Goal: Navigation & Orientation: Understand site structure

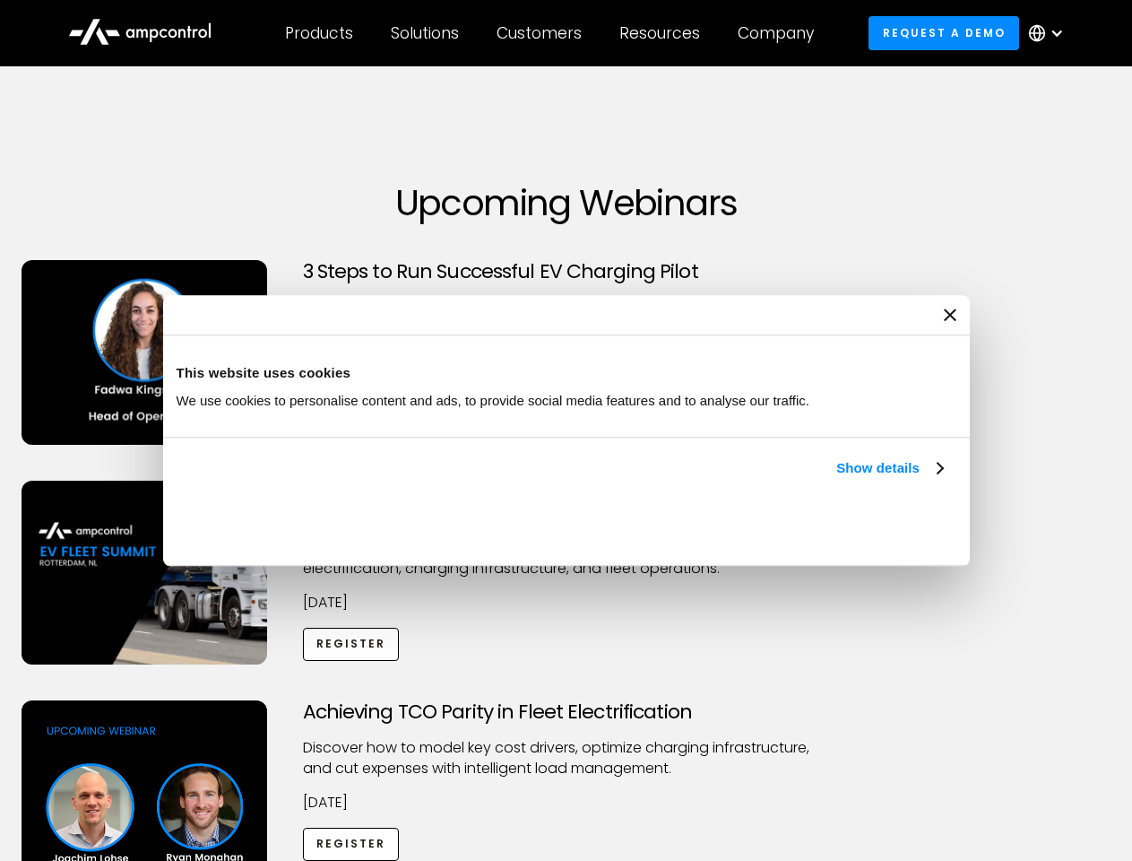
click at [836, 479] on link "Show details" at bounding box center [889, 468] width 106 height 22
click at [0, 0] on div "Necessary cookies help make a website usable by enabling basic functions like p…" at bounding box center [0, 0] width 0 height 0
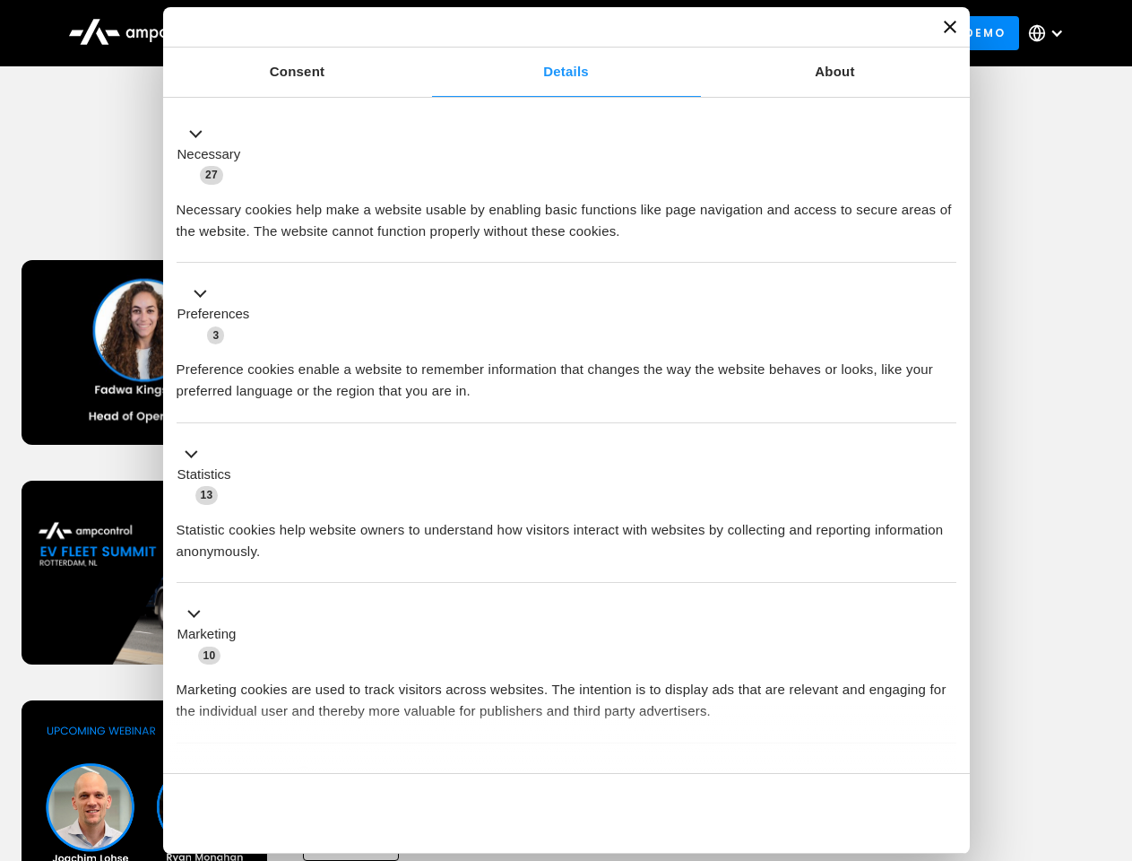
click at [1113, 723] on div "Achieving TCO Parity in Fleet Electrification Discover how to model key cost dr…" at bounding box center [567, 841] width 1126 height 282
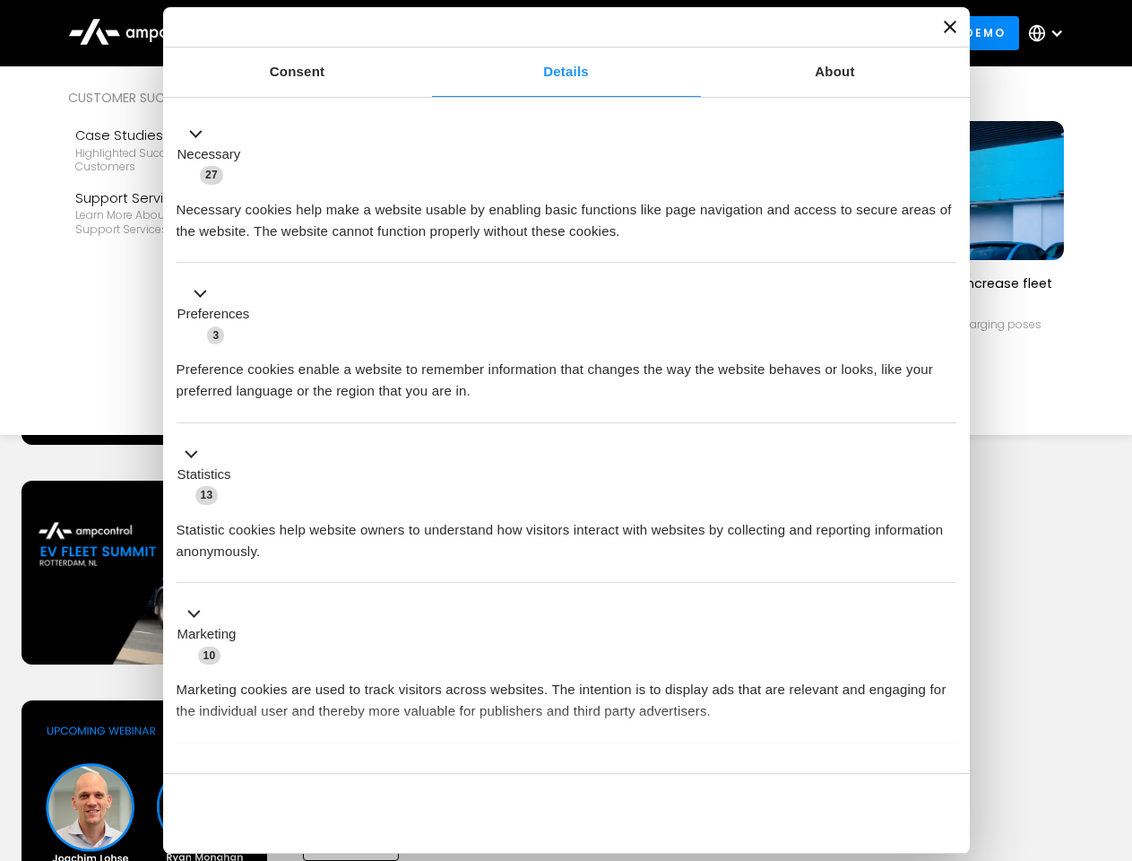
click at [551, 33] on div "Customers" at bounding box center [539, 33] width 85 height 20
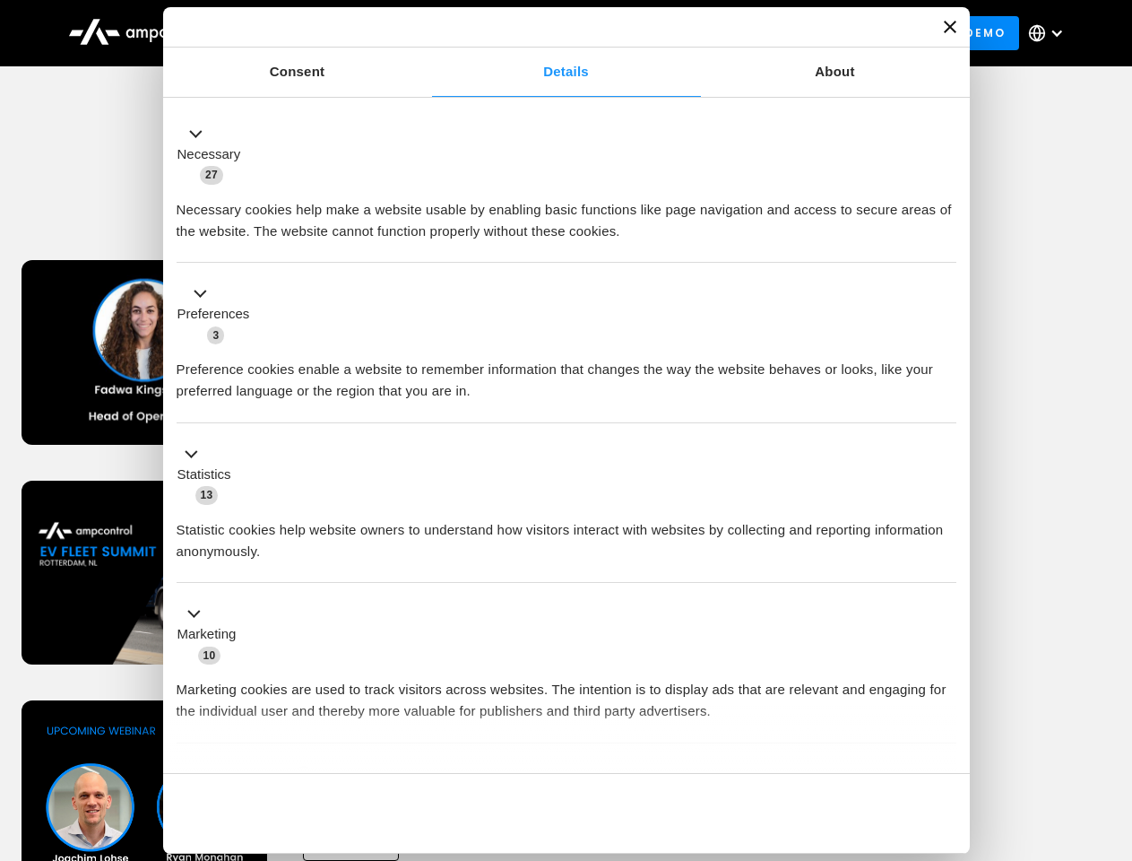
click at [318, 33] on div "Products" at bounding box center [319, 33] width 68 height 20
click at [426, 33] on div "Solutions" at bounding box center [425, 33] width 68 height 20
click at [542, 33] on div "Customers" at bounding box center [539, 33] width 85 height 20
click at [663, 33] on div "Resources" at bounding box center [660, 33] width 81 height 20
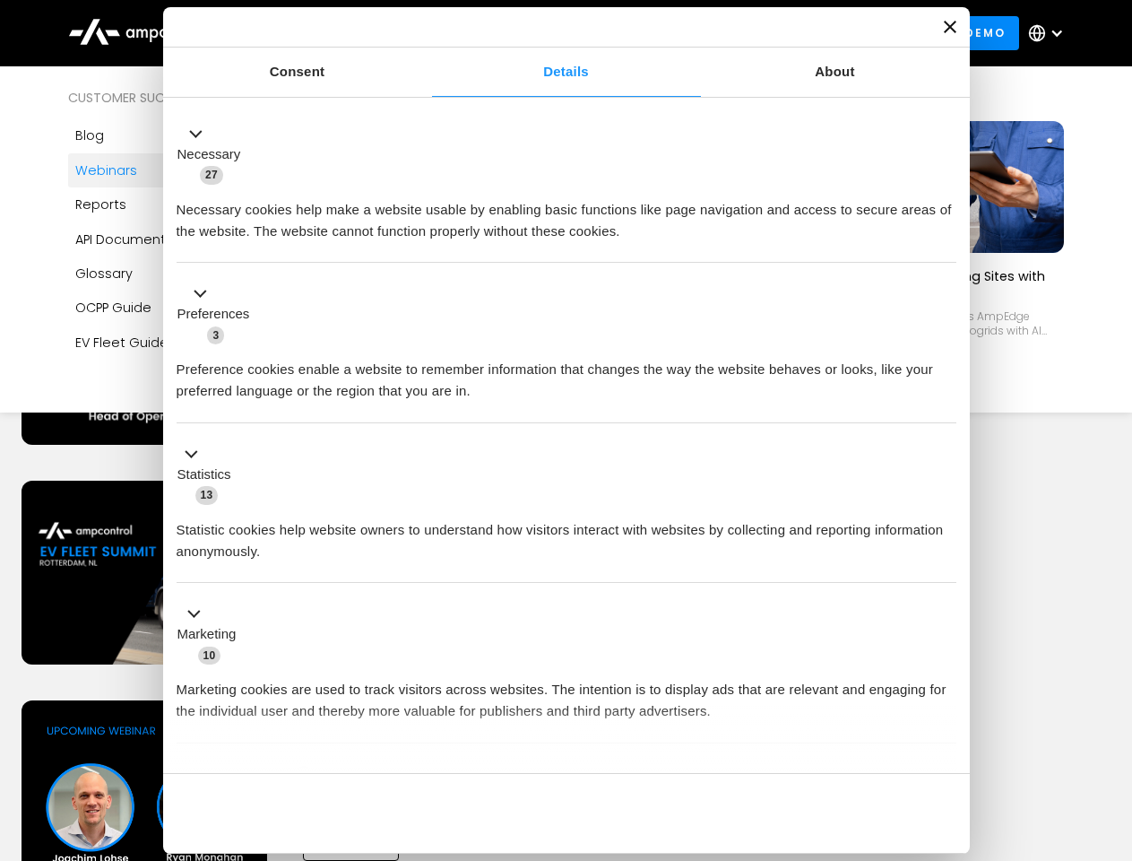
click at [782, 33] on div "Company" at bounding box center [776, 33] width 76 height 20
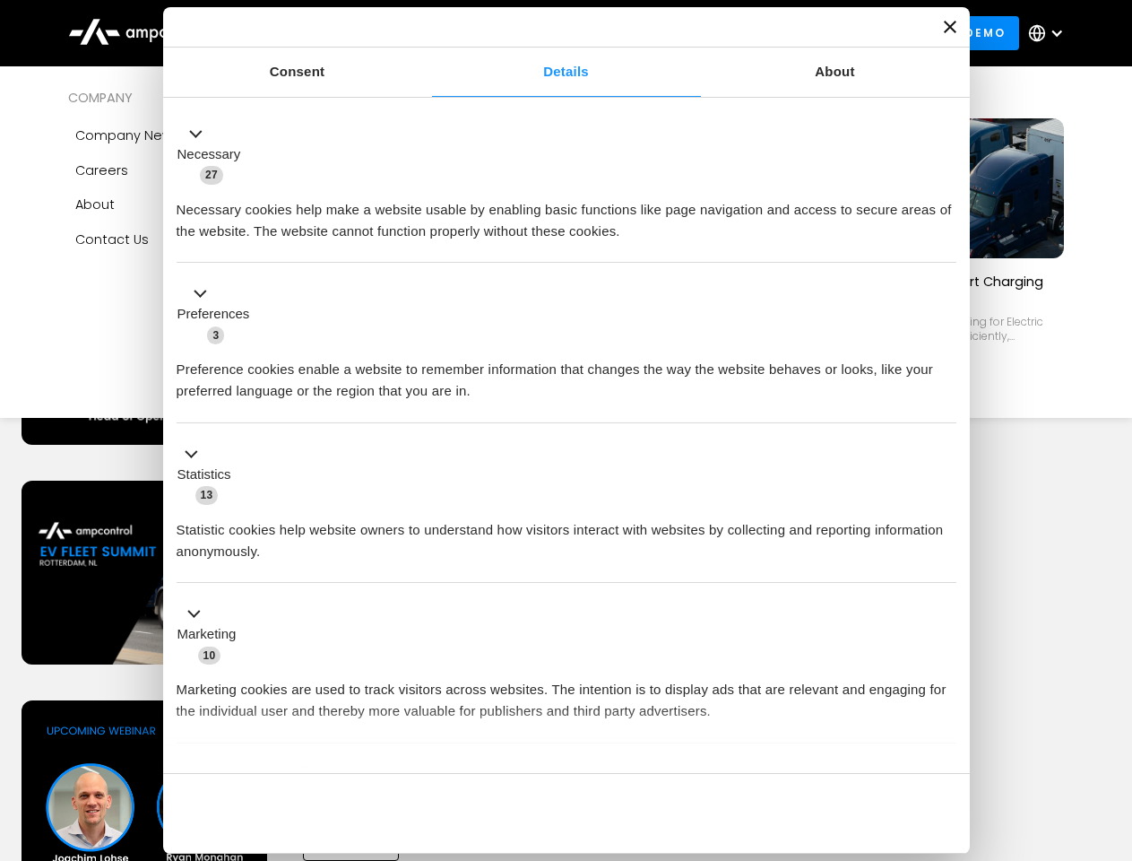
click at [1051, 33] on div at bounding box center [1057, 33] width 14 height 14
